Goal: Communication & Community: Answer question/provide support

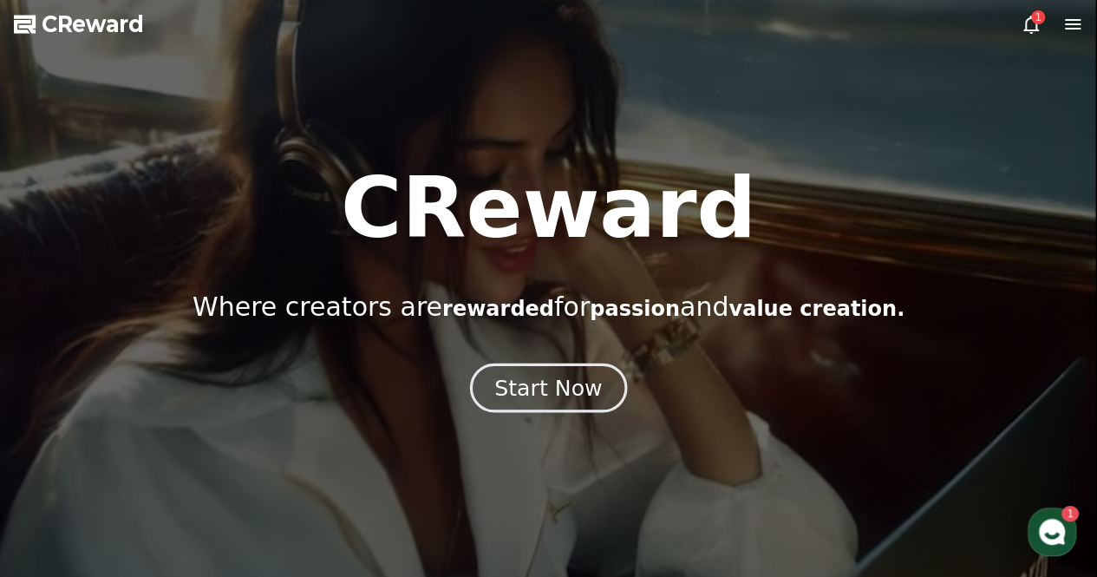
click at [580, 389] on div "Start Now" at bounding box center [548, 387] width 108 height 29
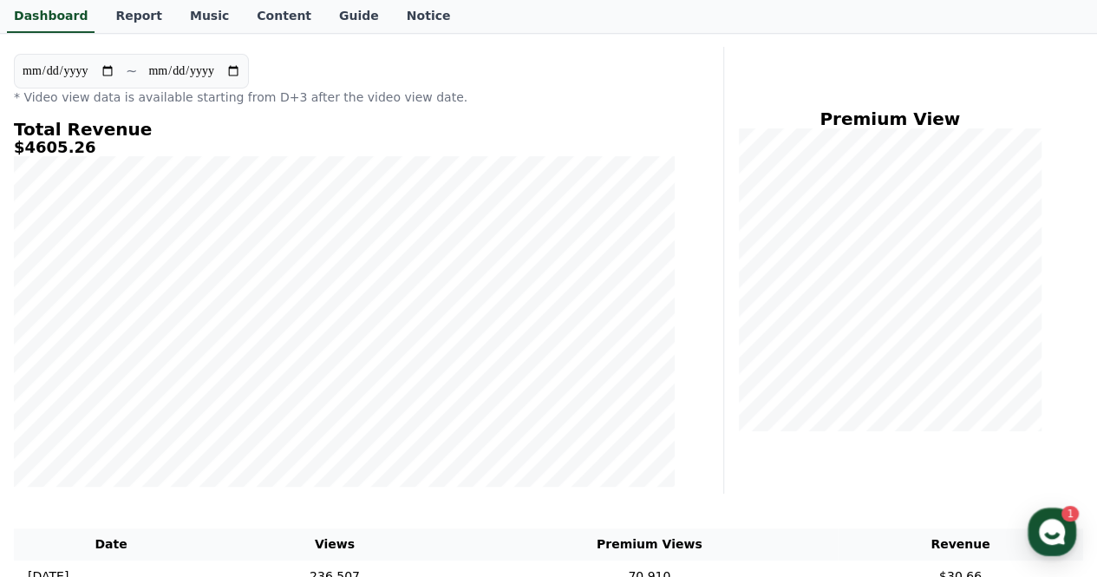
scroll to position [173, 0]
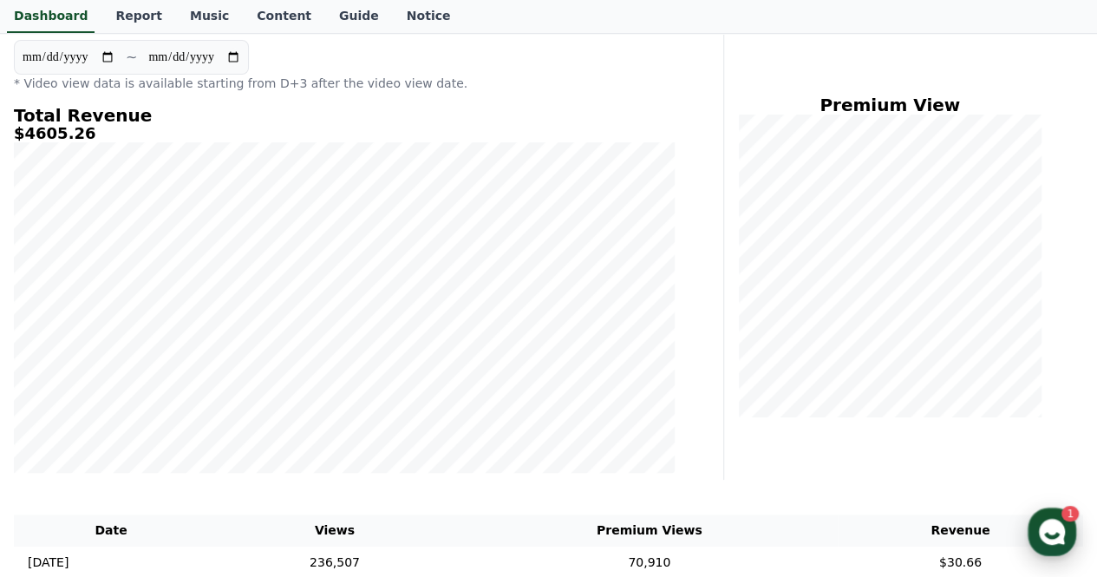
click at [1059, 524] on use "button" at bounding box center [1052, 532] width 26 height 26
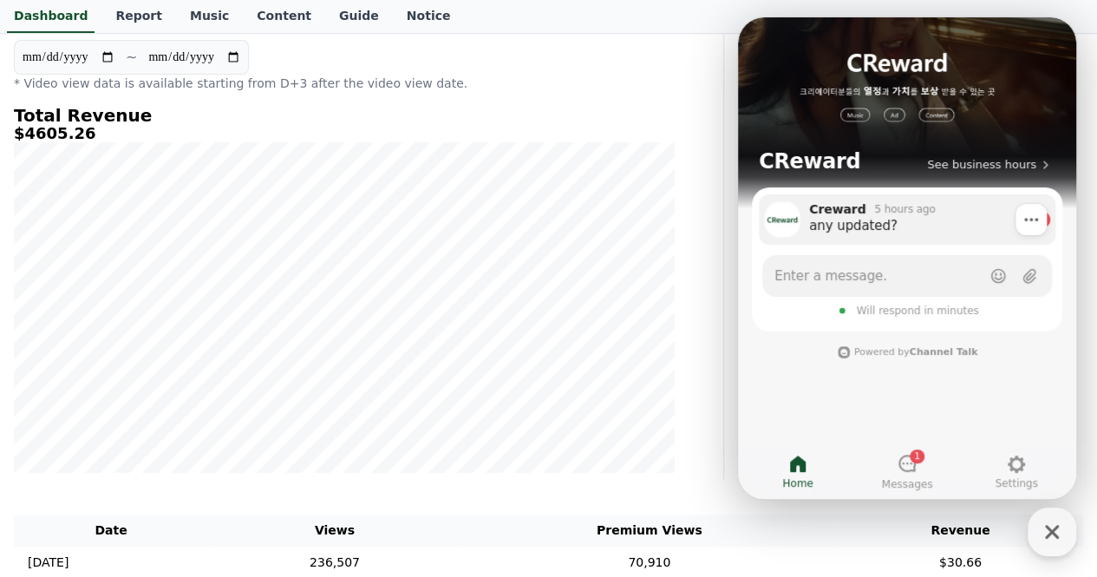
click at [924, 233] on div "any updated?" at bounding box center [917, 225] width 217 height 17
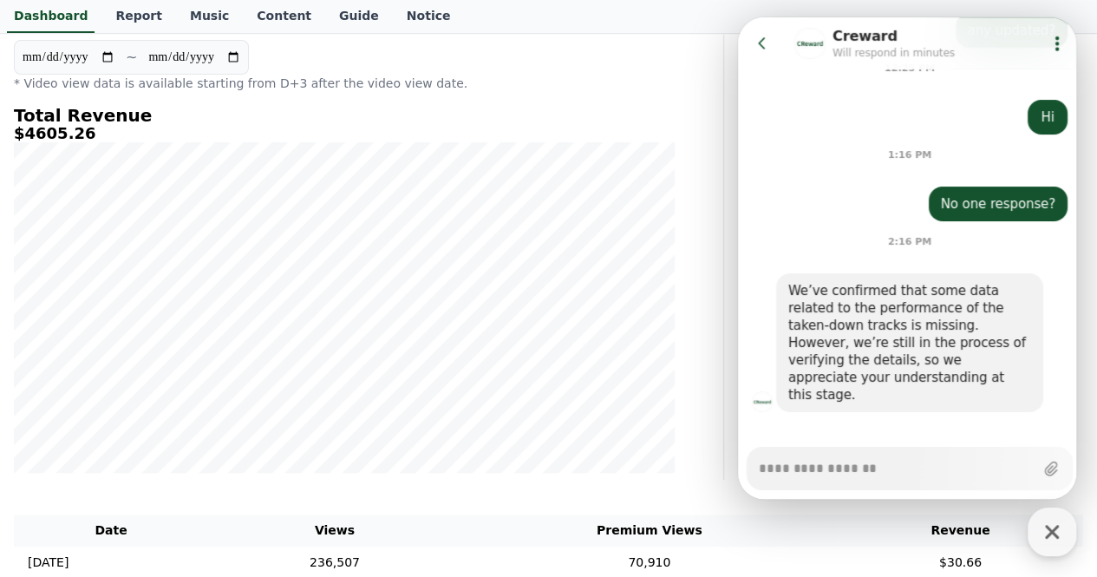
scroll to position [2860, 0]
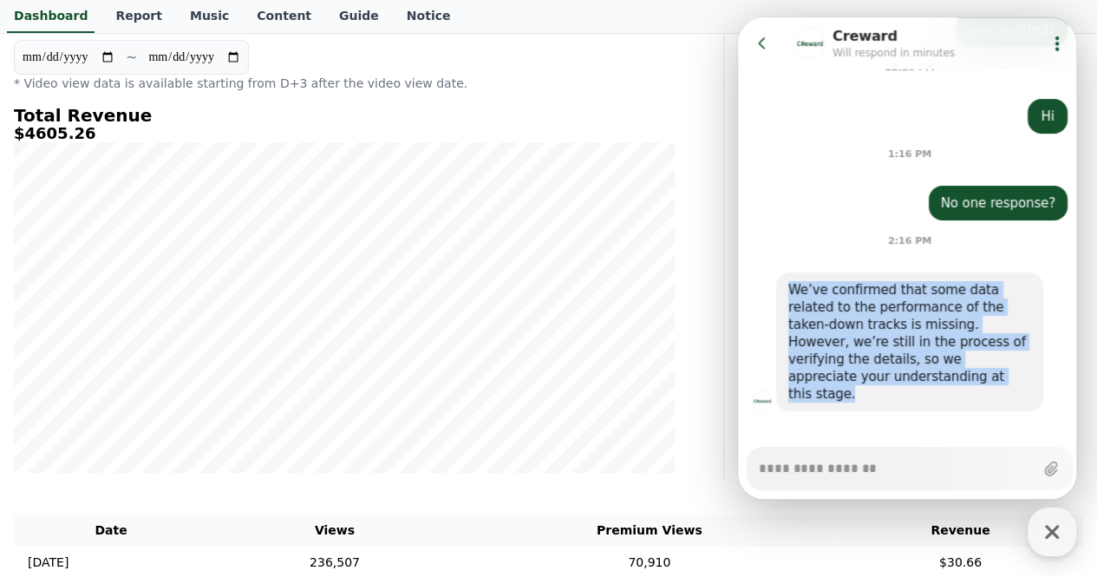
drag, startPoint x: 790, startPoint y: 286, endPoint x: 954, endPoint y: 382, distance: 190.1
click at [954, 382] on div "We’ve confirmed that some data related to the performance of the taken-down tra…" at bounding box center [909, 341] width 243 height 121
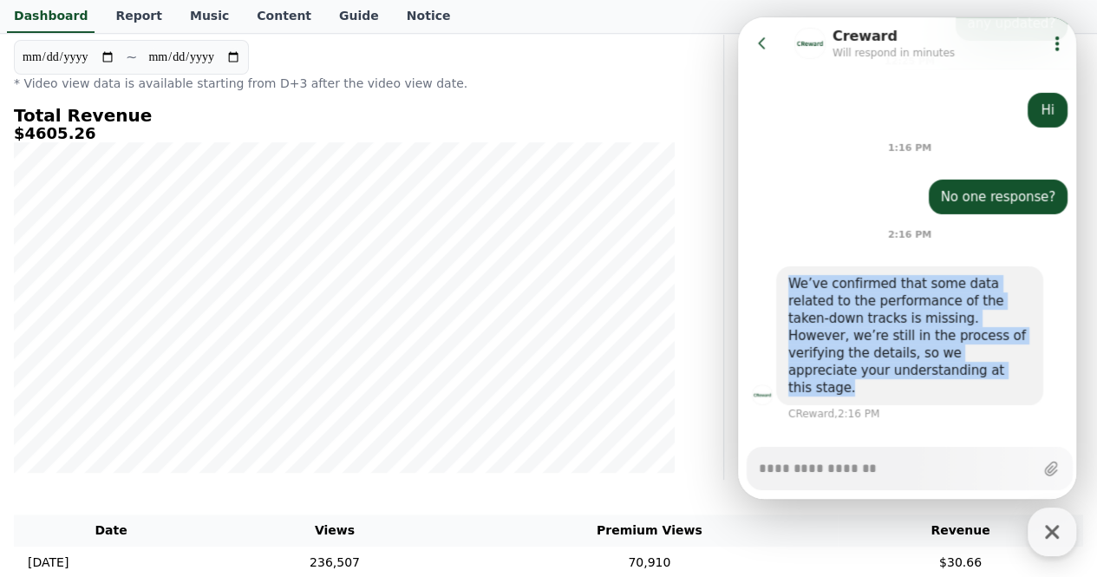
copy div "We’ve confirmed that some data related to the performance of the taken-down tra…"
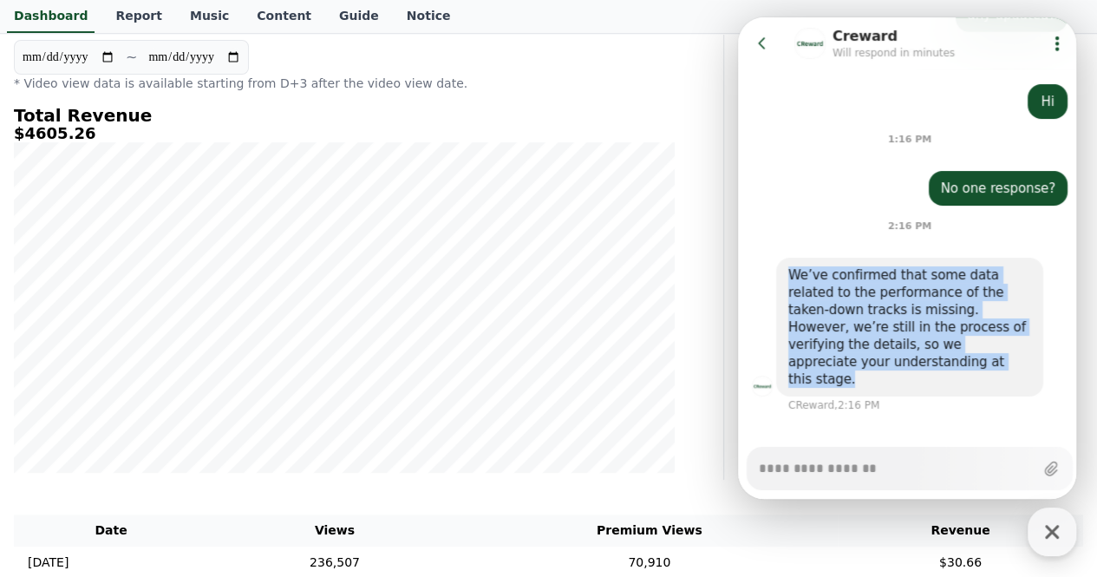
scroll to position [2875, 0]
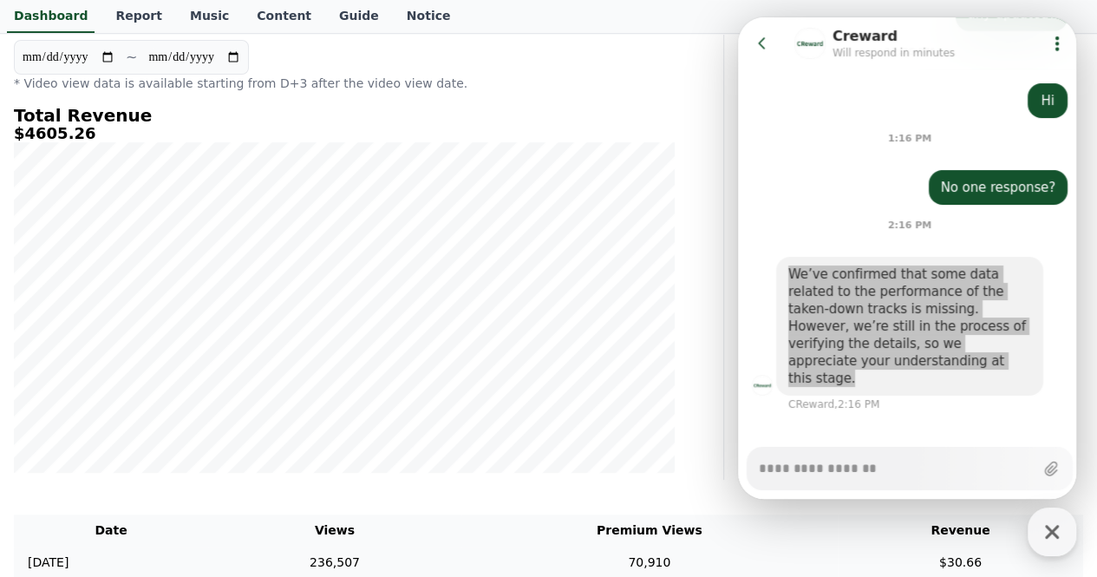
type textarea "*"
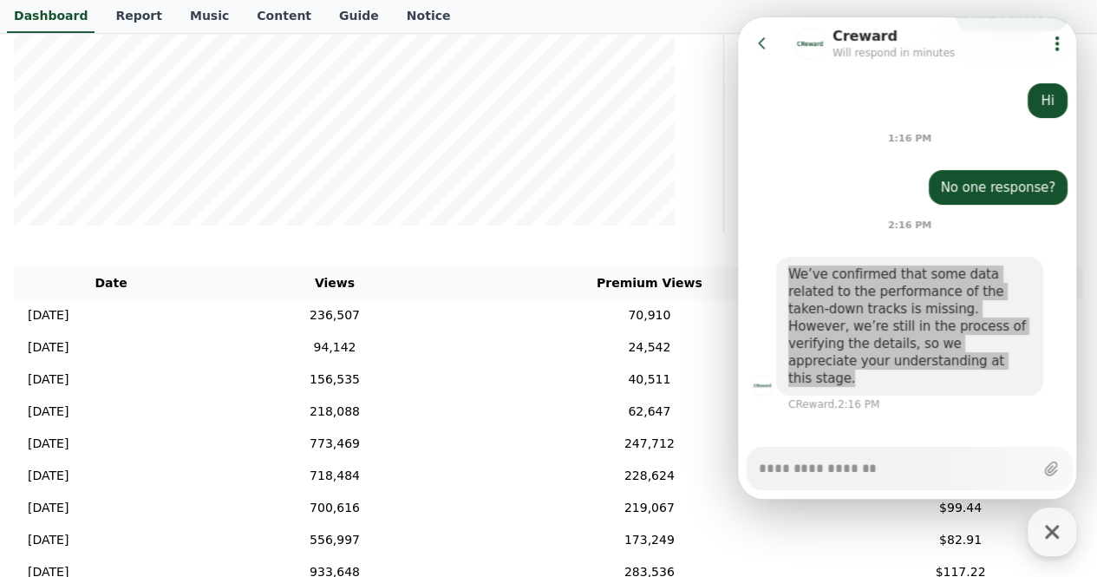
scroll to position [434, 0]
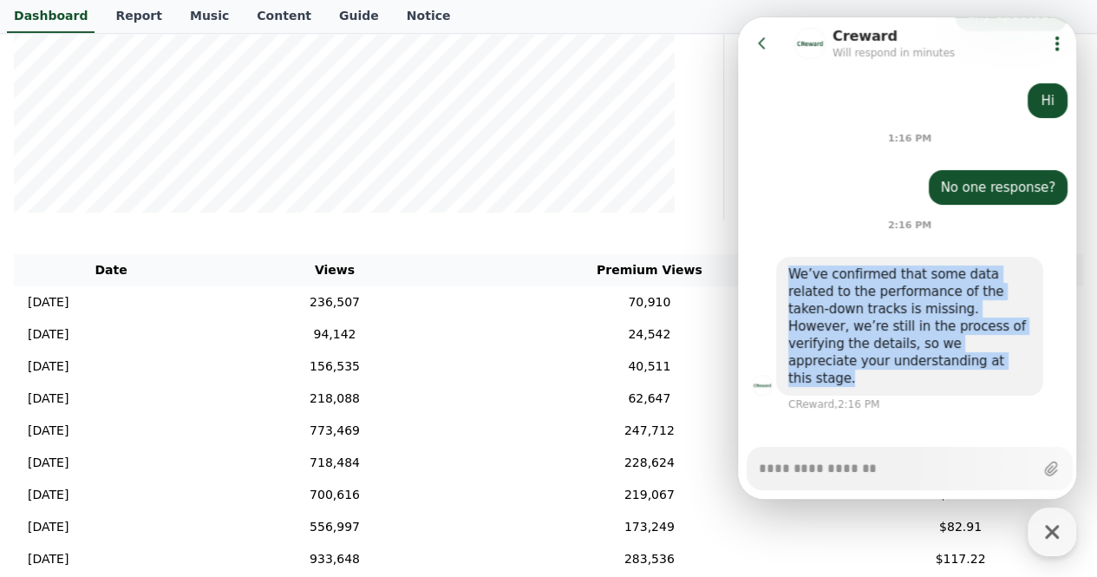
click at [763, 39] on icon at bounding box center [761, 42] width 7 height 11
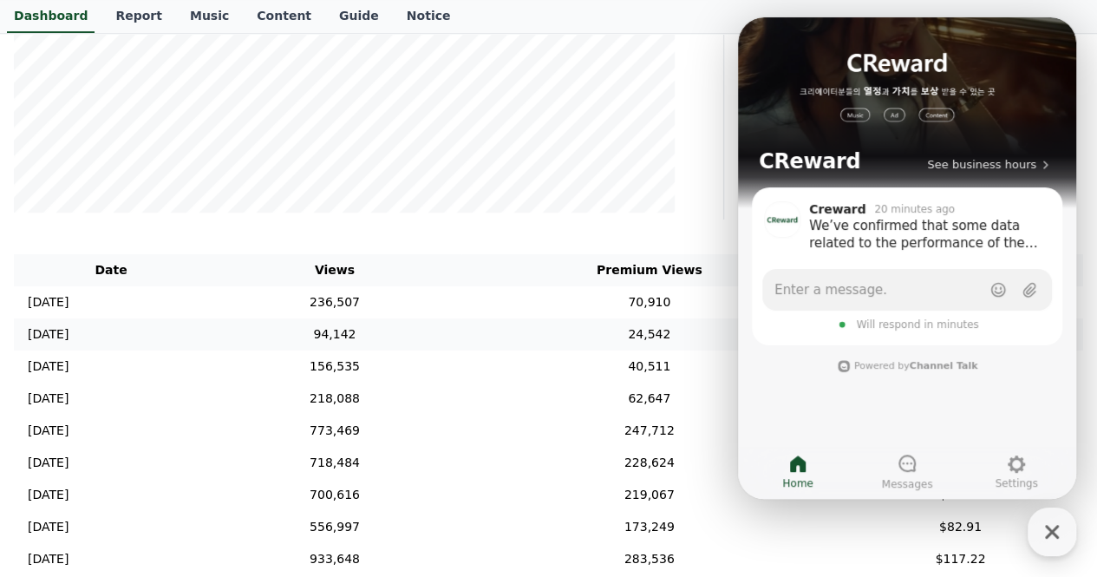
click at [563, 332] on td "24,542" at bounding box center [649, 334] width 376 height 32
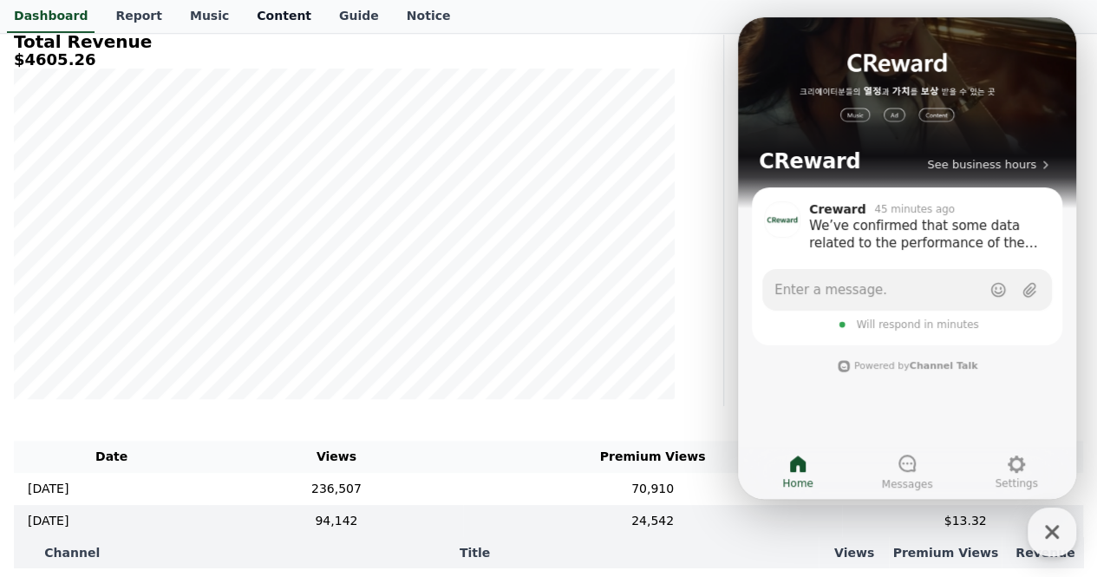
scroll to position [173, 0]
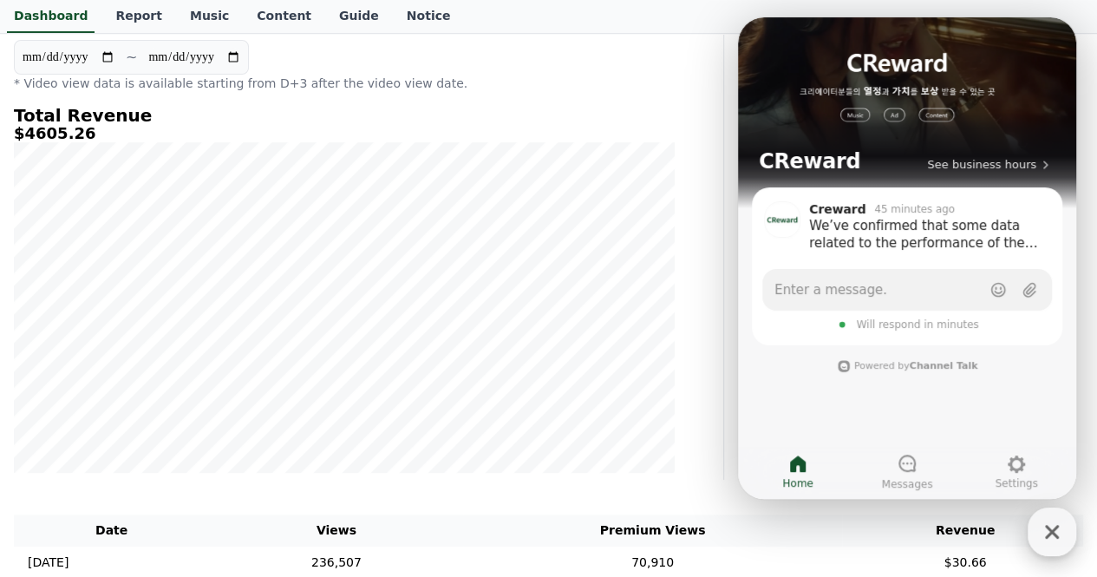
click at [1056, 535] on icon "button" at bounding box center [1052, 532] width 14 height 14
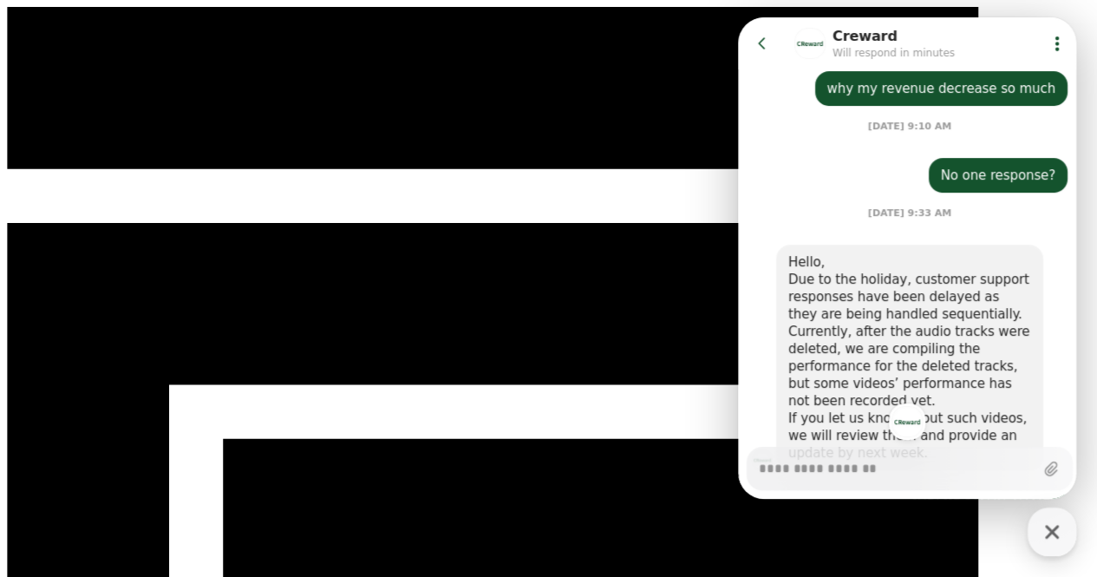
scroll to position [991, 0]
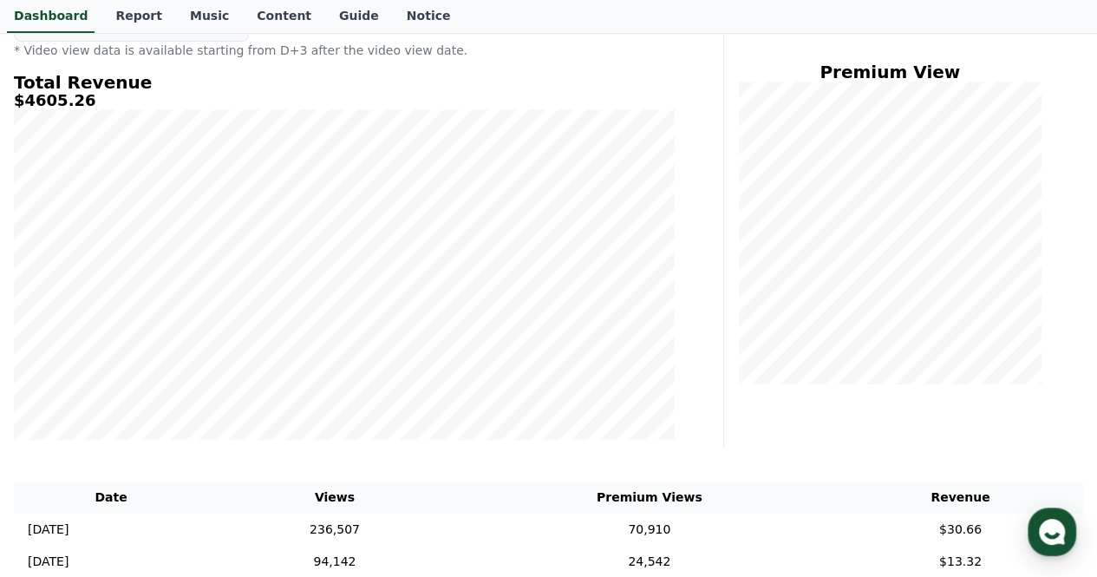
scroll to position [434, 0]
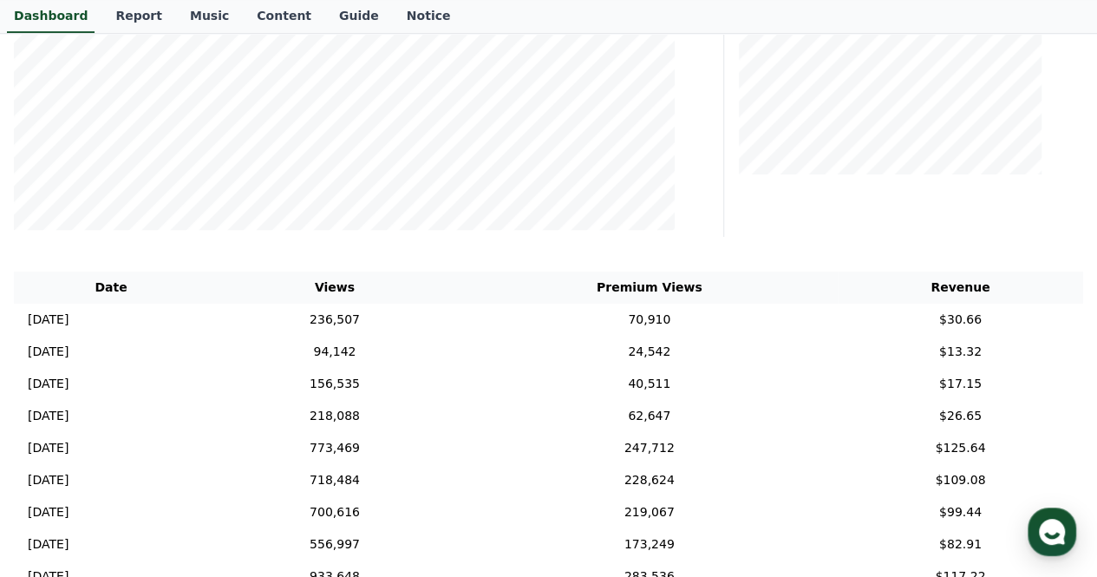
scroll to position [69, 0]
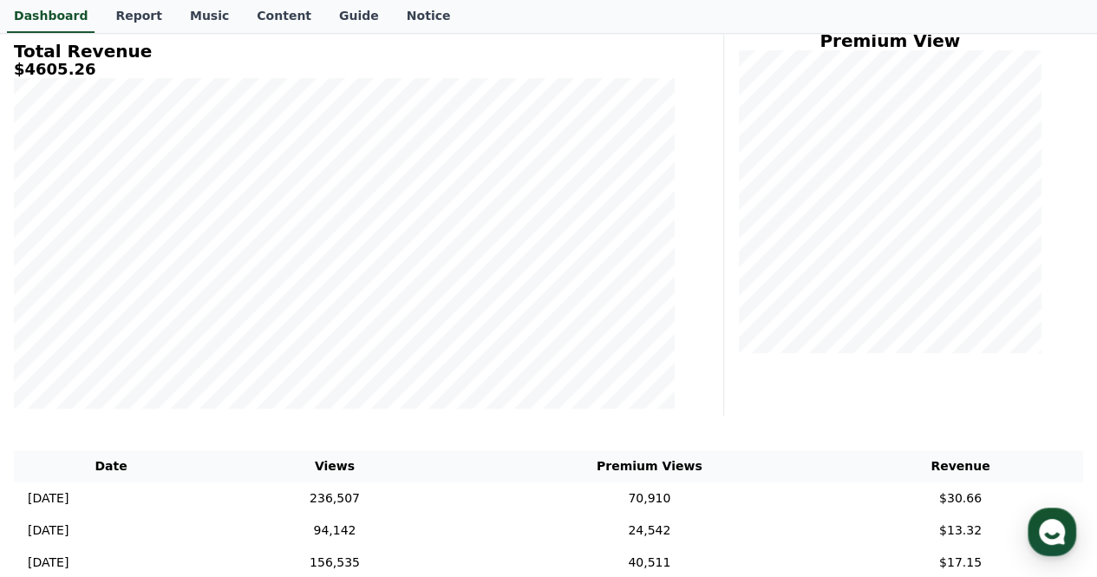
scroll to position [590, 0]
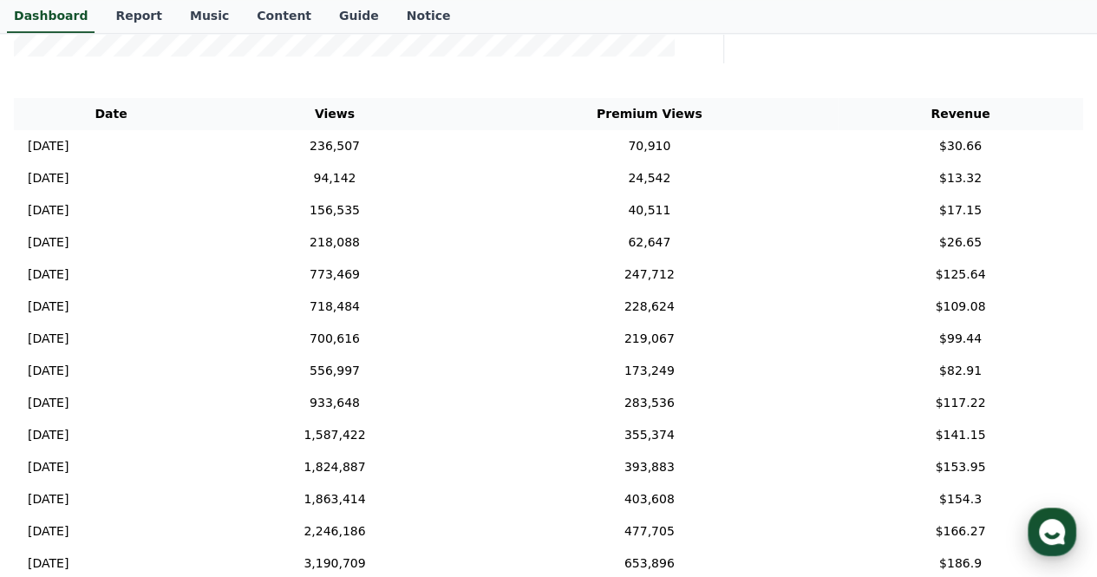
click at [1056, 526] on use "button" at bounding box center [1052, 532] width 26 height 26
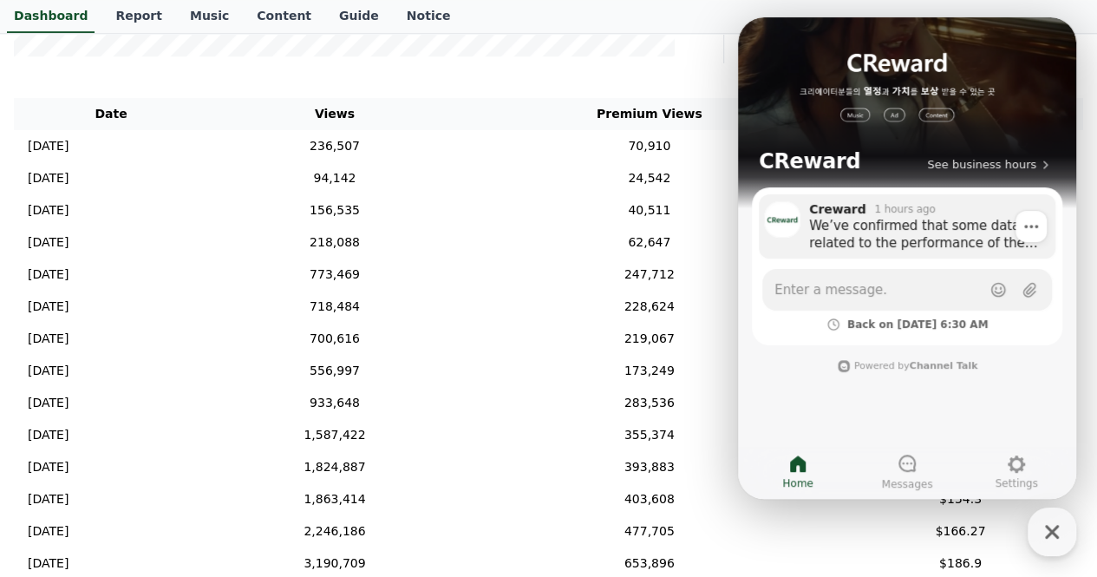
click at [889, 249] on div "We’ve confirmed that some data related to the performance of the taken-down tra…" at bounding box center [926, 234] width 234 height 35
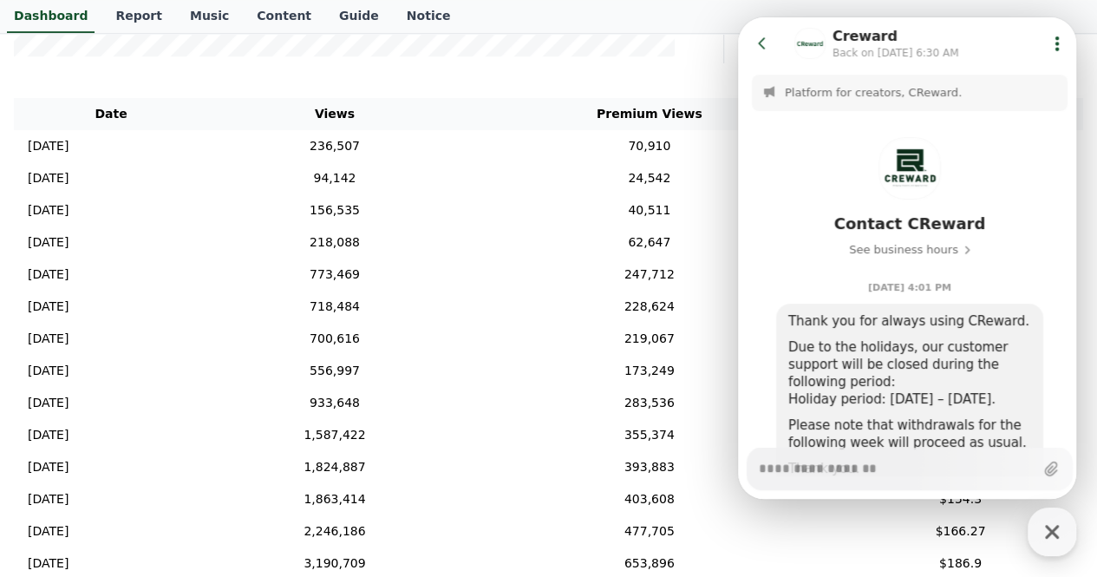
scroll to position [2815, 0]
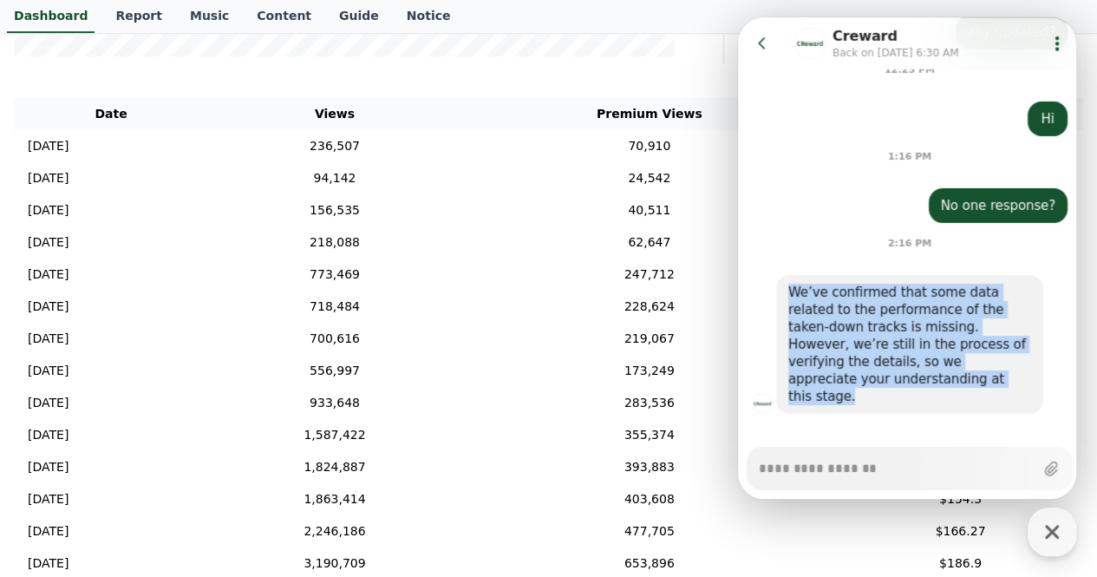
drag, startPoint x: 790, startPoint y: 289, endPoint x: 896, endPoint y: 376, distance: 137.4
click at [896, 376] on div "We’ve confirmed that some data related to the performance of the taken-down tra…" at bounding box center [909, 344] width 243 height 121
copy div "We’ve confirmed that some data related to the performance of the taken-down tra…"
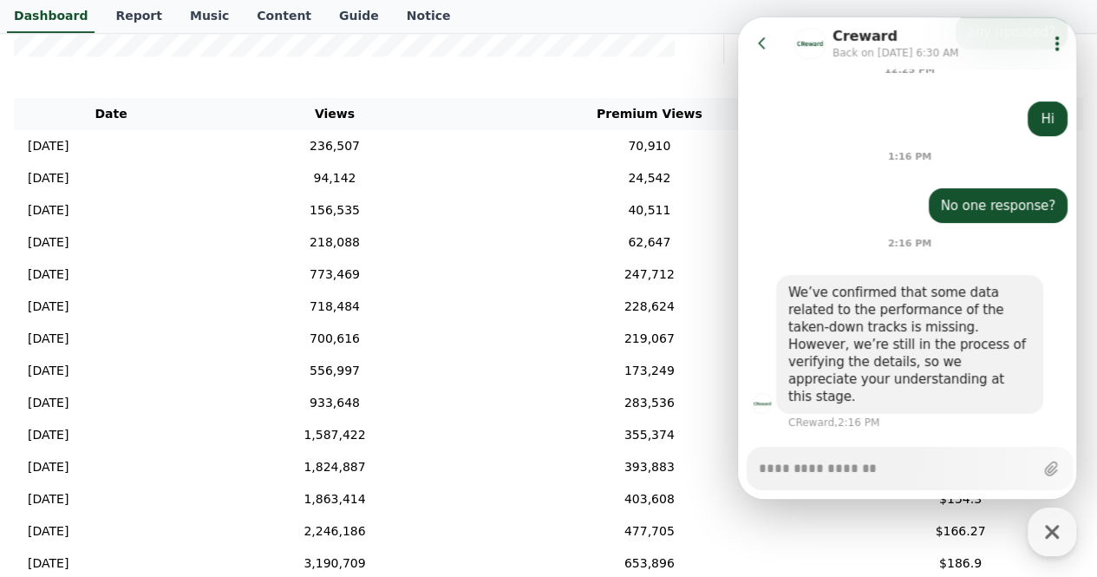
click at [925, 461] on textarea "Messenger Input Textarea" at bounding box center [896, 462] width 275 height 29
paste textarea "**********"
type textarea "*"
type textarea "**********"
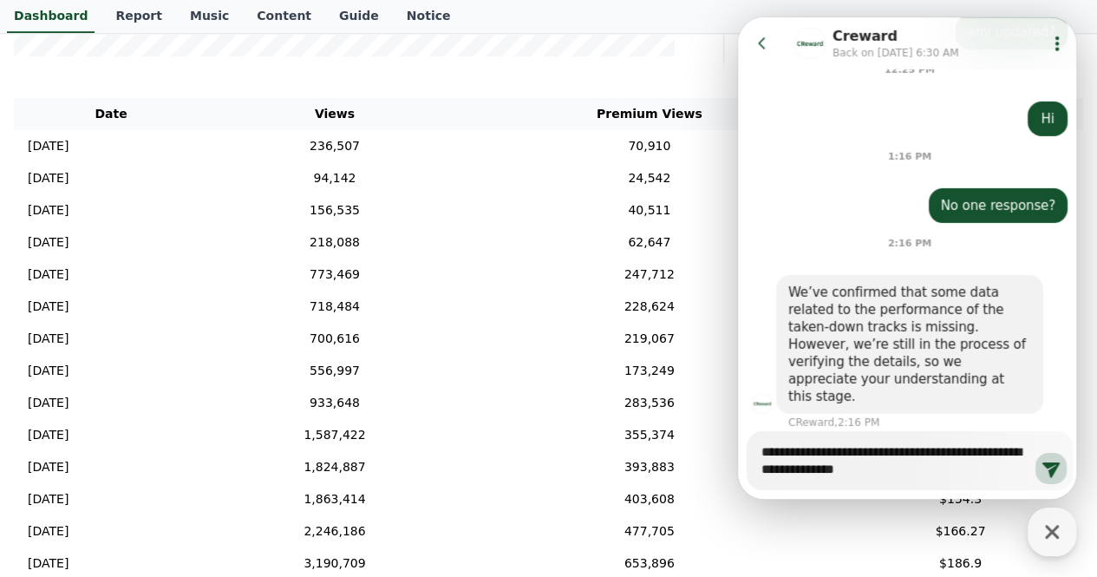
type textarea "*"
type textarea "**********"
type textarea "*"
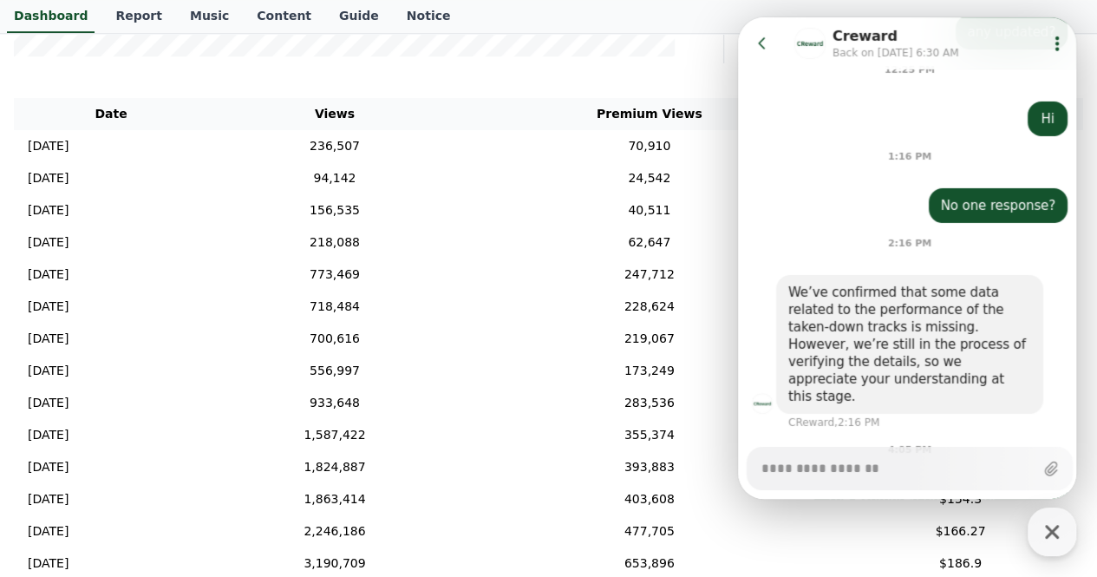
scroll to position [2938, 0]
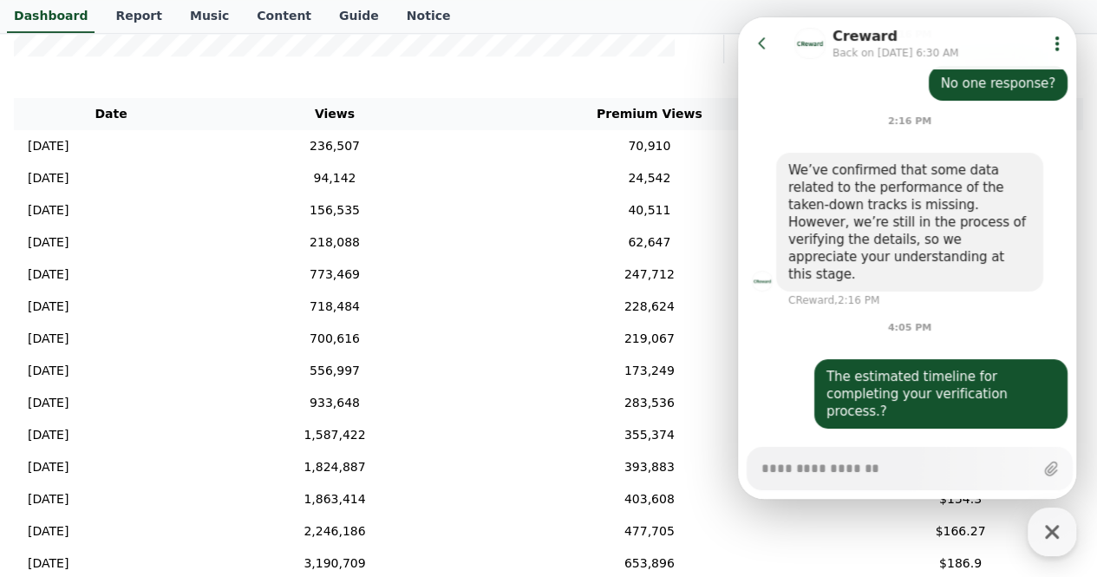
type textarea "*"
click at [757, 36] on icon at bounding box center [762, 43] width 17 height 17
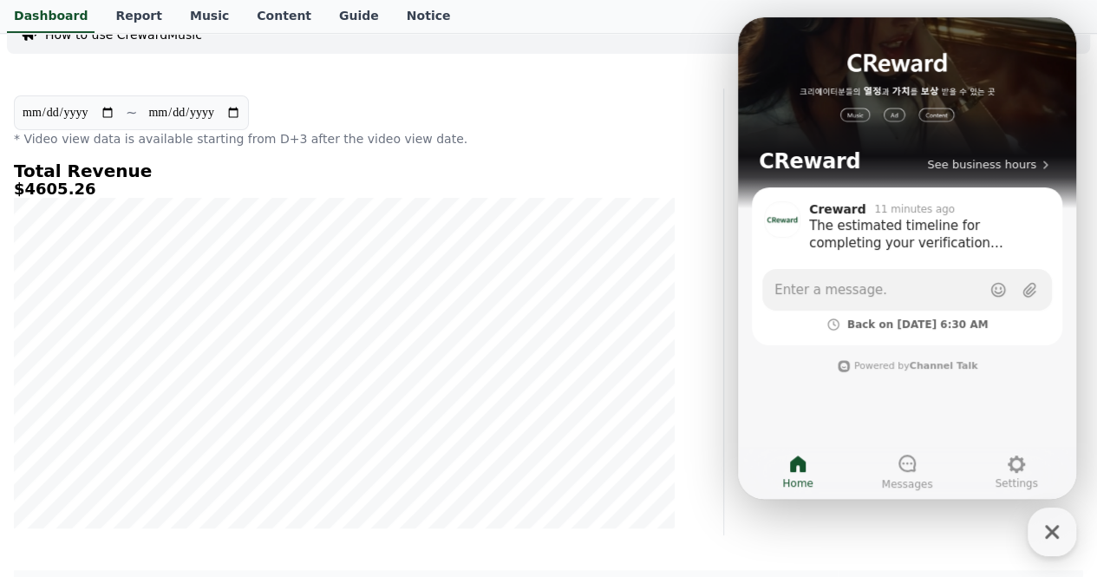
scroll to position [0, 0]
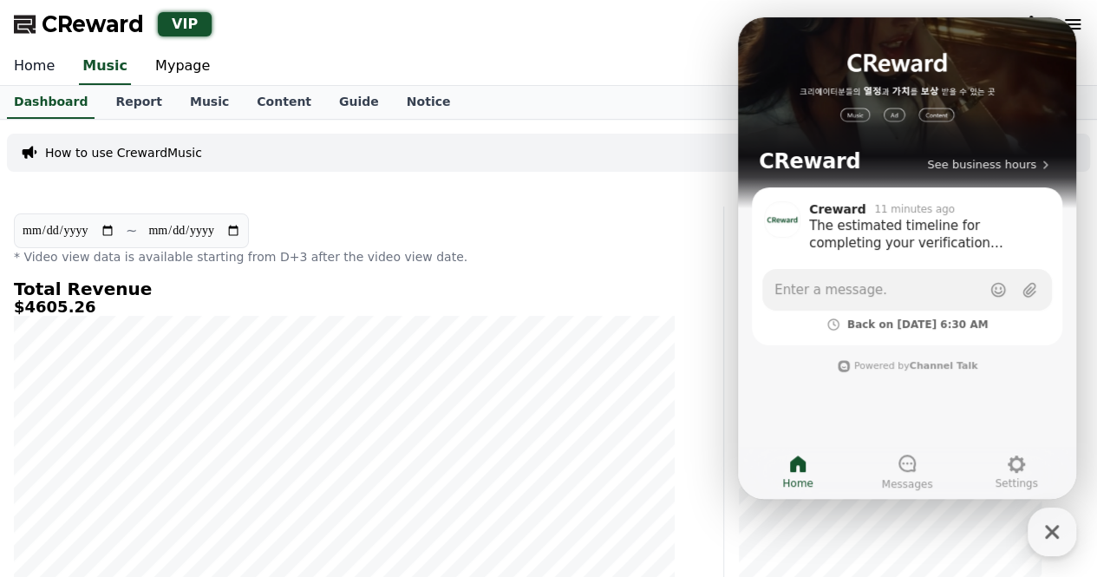
click at [38, 57] on link "Home" at bounding box center [34, 67] width 69 height 36
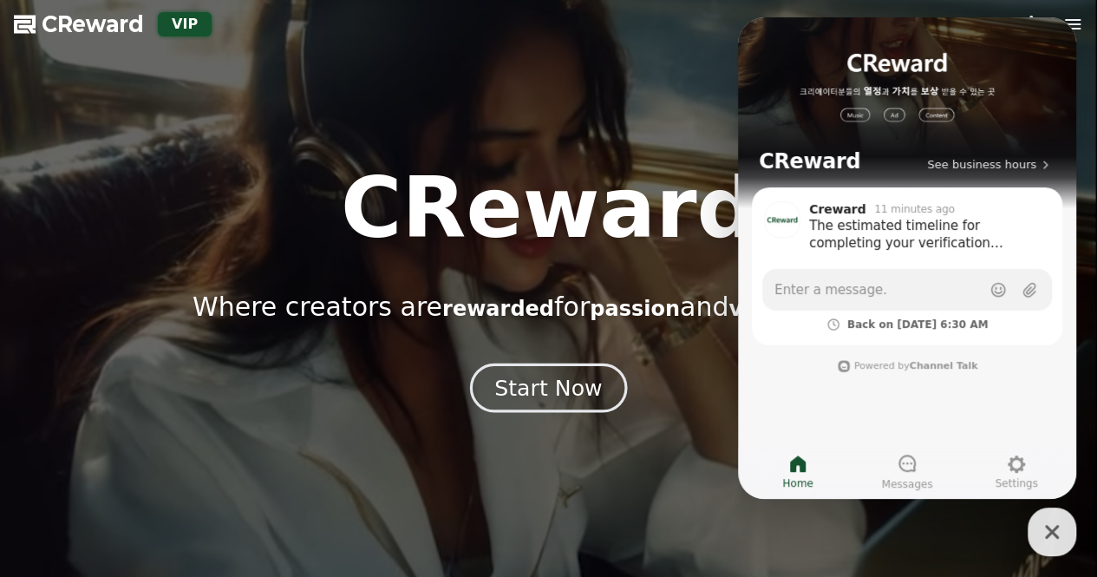
click at [509, 391] on div "Start Now" at bounding box center [548, 387] width 108 height 29
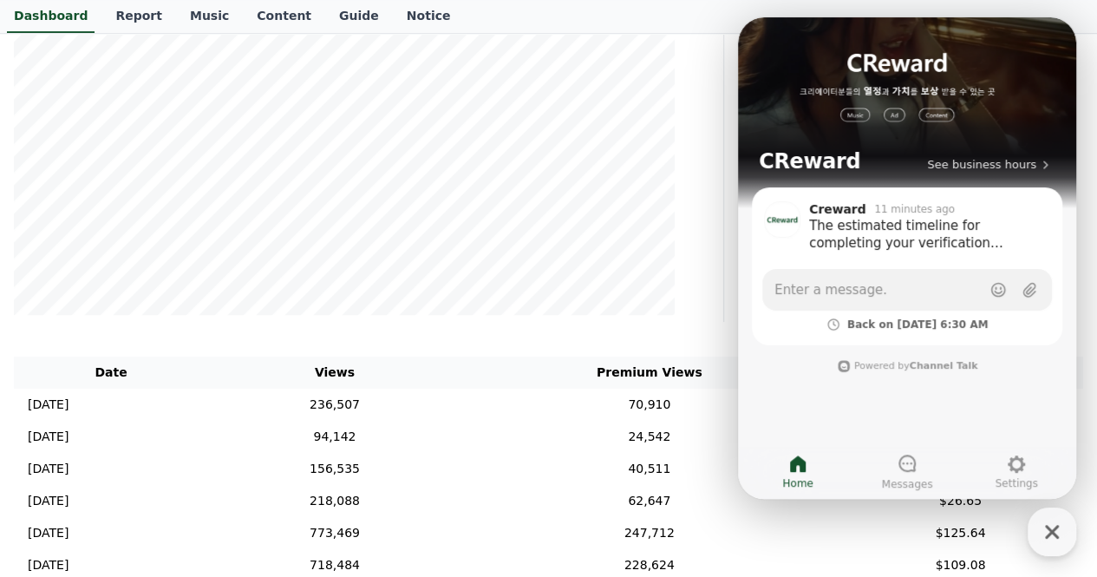
scroll to position [434, 0]
